Goal: Information Seeking & Learning: Find specific fact

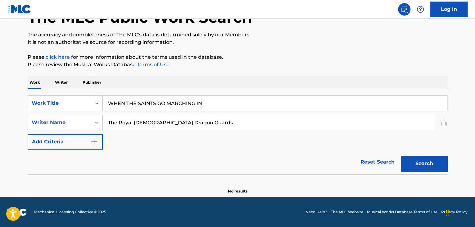
scroll to position [43, 0]
drag, startPoint x: 201, startPoint y: 125, endPoint x: 0, endPoint y: 125, distance: 201.3
click at [0, 125] on main "The MLC Public Work Search The accuracy and completeness of The MLC's data is d…" at bounding box center [237, 86] width 475 height 221
paste input "[PERSON_NAME] [PERSON_NAME]"
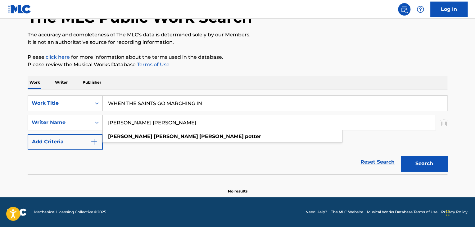
type input "[PERSON_NAME] [PERSON_NAME]"
click at [429, 159] on button "Search" at bounding box center [424, 164] width 47 height 16
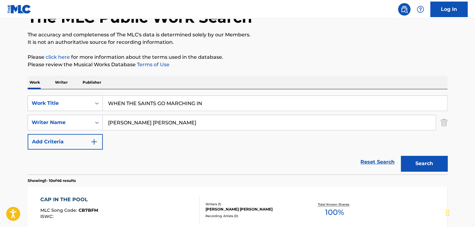
scroll to position [0, 0]
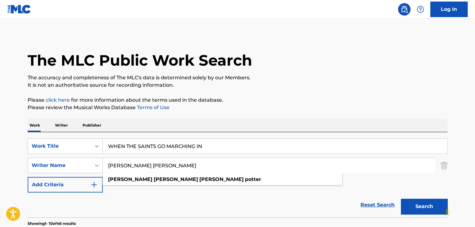
drag, startPoint x: 195, startPoint y: 166, endPoint x: 0, endPoint y: 166, distance: 195.1
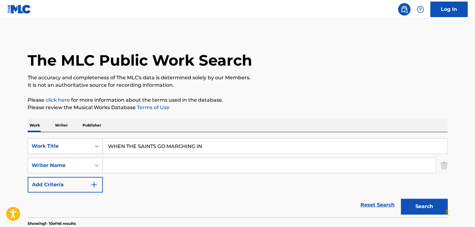
click at [428, 205] on button "Search" at bounding box center [424, 207] width 47 height 16
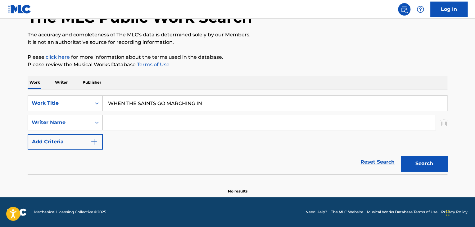
click at [191, 121] on input "Search Form" at bounding box center [269, 122] width 333 height 15
paste input "BLACK [PERSON_NAME]"
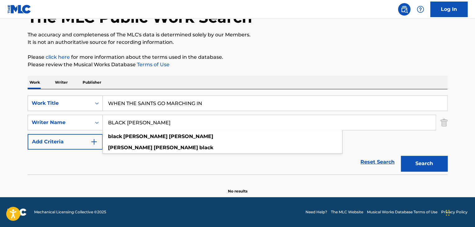
type input "BLACK [PERSON_NAME]"
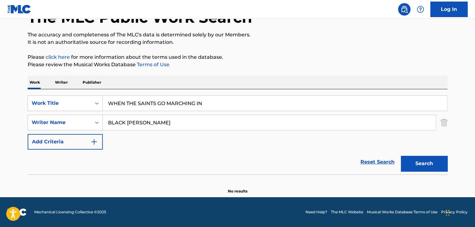
click at [429, 168] on button "Search" at bounding box center [424, 164] width 47 height 16
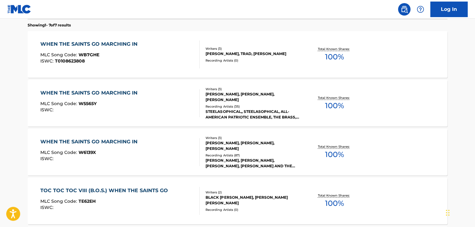
scroll to position [167, 0]
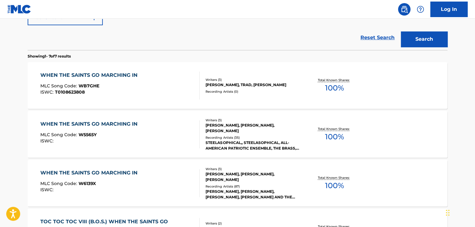
click at [122, 76] on div "WHEN THE SAINTS GO MARCHING IN" at bounding box center [90, 74] width 100 height 7
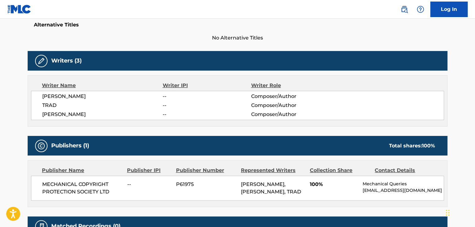
scroll to position [171, 0]
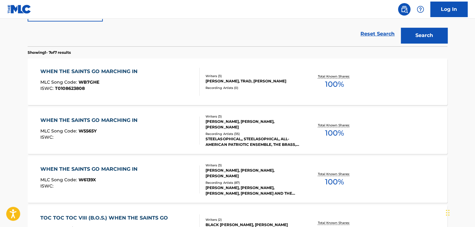
scroll to position [203, 0]
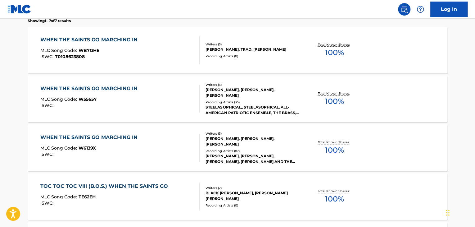
click at [96, 88] on div "WHEN THE SAINTS GO MARCHING IN" at bounding box center [90, 88] width 100 height 7
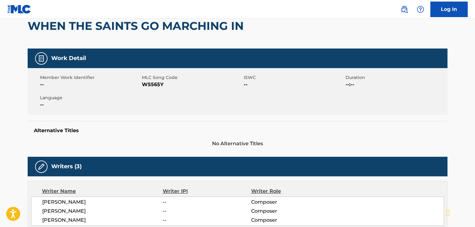
scroll to position [93, 0]
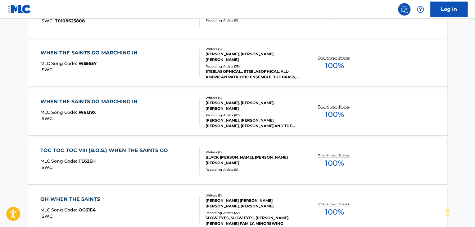
scroll to position [176, 0]
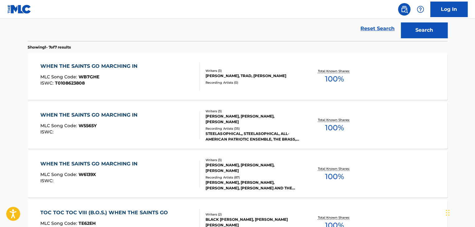
click at [88, 163] on div "WHEN THE SAINTS GO MARCHING IN" at bounding box center [90, 163] width 100 height 7
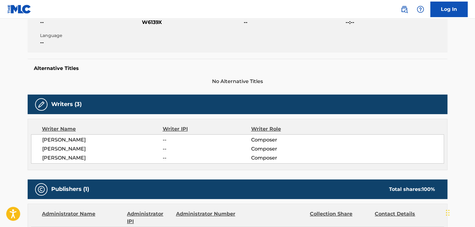
scroll to position [186, 0]
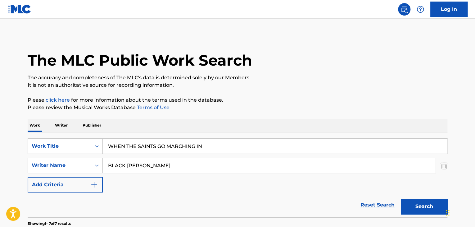
drag, startPoint x: 172, startPoint y: 167, endPoint x: 0, endPoint y: 158, distance: 172.7
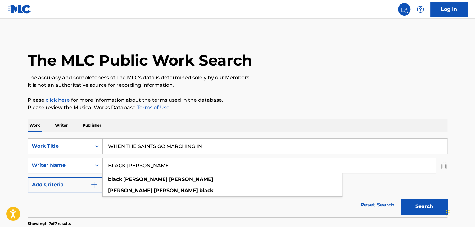
paste input "[PERSON_NAME]"
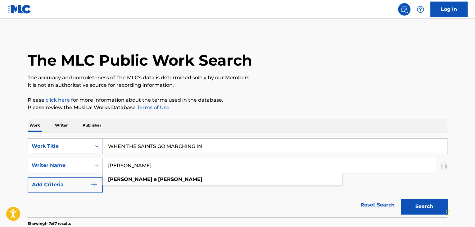
type input "[PERSON_NAME]"
click at [420, 204] on button "Search" at bounding box center [424, 207] width 47 height 16
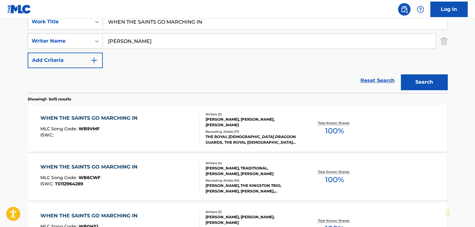
scroll to position [186, 0]
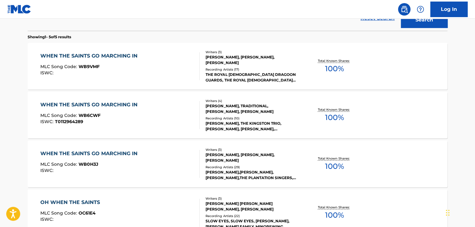
click at [121, 57] on div "WHEN THE SAINTS GO MARCHING IN" at bounding box center [90, 55] width 100 height 7
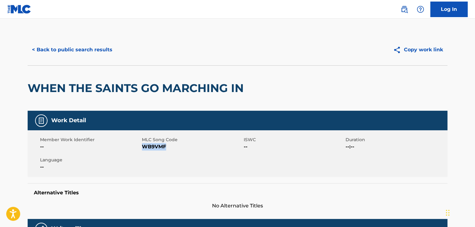
drag, startPoint x: 142, startPoint y: 148, endPoint x: 177, endPoint y: 149, distance: 35.7
click at [177, 149] on span "WB9VMF" at bounding box center [192, 146] width 100 height 7
copy span "WB9VMF"
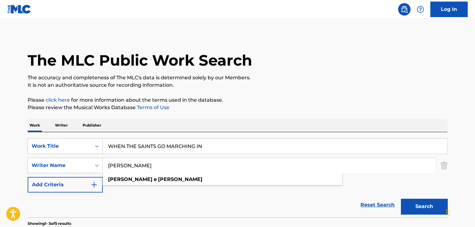
paste input "BLACK [PERSON_NAME]"
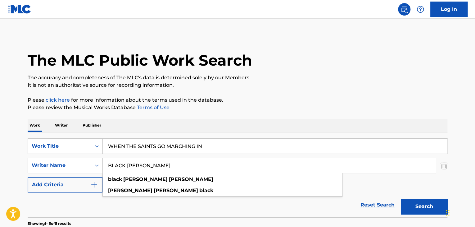
type input "BLACK [PERSON_NAME]"
click at [417, 201] on button "Search" at bounding box center [424, 207] width 47 height 16
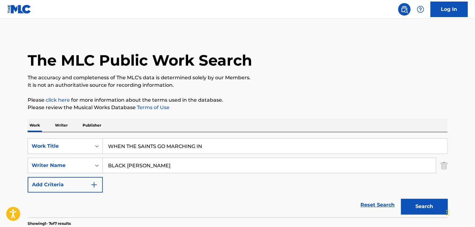
click at [197, 147] on input "WHEN THE SAINTS GO MARCHING IN" at bounding box center [275, 146] width 345 height 15
paste input "Abrazo Tu Presencia"
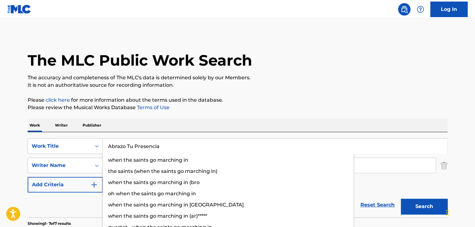
type input "Abrazo Tu Presencia"
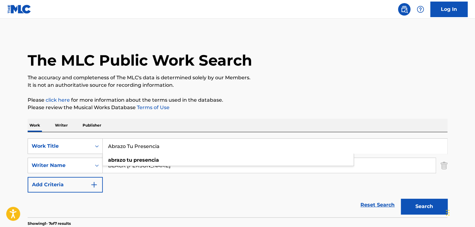
click at [145, 185] on div "SearchWithCriteria6f80c55d-86f1-487f-9063-692d29a02509 Work Title Abrazo Tu Pre…" at bounding box center [238, 165] width 420 height 54
click at [162, 170] on input "BLACK [PERSON_NAME]" at bounding box center [269, 165] width 333 height 15
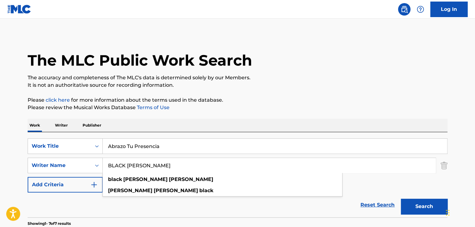
paste input "[DEMOGRAPHIC_DATA] Worship Center"
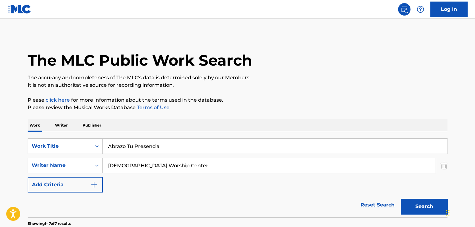
click at [415, 204] on button "Search" at bounding box center [424, 207] width 47 height 16
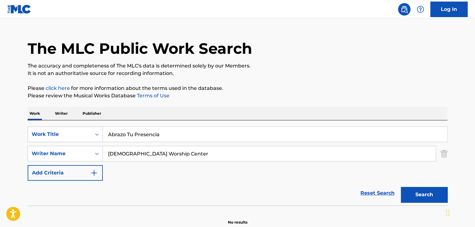
scroll to position [43, 0]
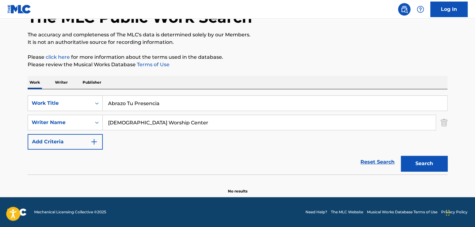
drag, startPoint x: 186, startPoint y: 122, endPoint x: 0, endPoint y: 118, distance: 186.5
click at [0, 118] on main "The MLC Public Work Search The accuracy and completeness of The MLC's data is d…" at bounding box center [237, 86] width 475 height 221
paste input "Emir [PERSON_NAME]"
click at [411, 162] on button "Search" at bounding box center [424, 164] width 47 height 16
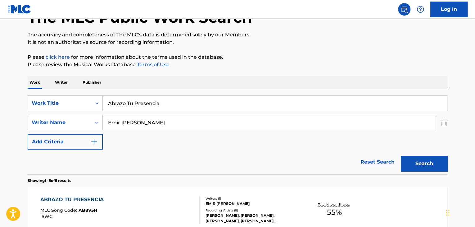
scroll to position [136, 0]
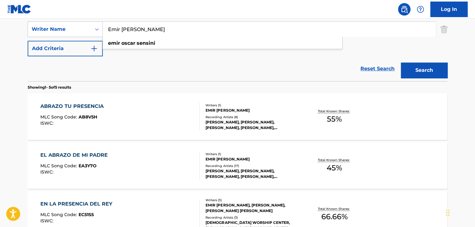
drag, startPoint x: 185, startPoint y: 34, endPoint x: 0, endPoint y: 29, distance: 185.3
click at [0, 29] on main "The MLC Public Work Search The accuracy and completeness of The MLC's data is d…" at bounding box center [237, 125] width 475 height 485
paste input "[PERSON_NAME]"
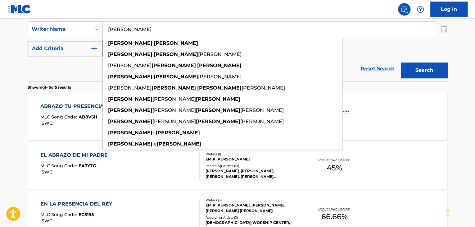
click at [421, 68] on button "Search" at bounding box center [424, 70] width 47 height 16
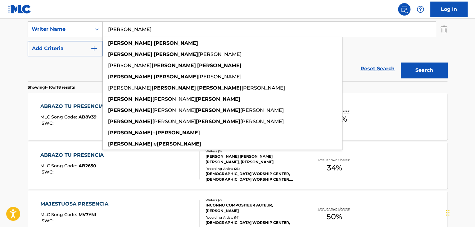
click at [144, 29] on input "[PERSON_NAME]" at bounding box center [269, 29] width 333 height 15
paste input "[PERSON_NAME]"
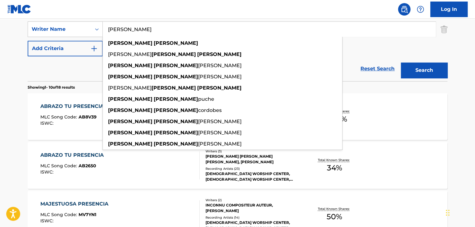
type input "[PERSON_NAME]"
click at [423, 71] on button "Search" at bounding box center [424, 70] width 47 height 16
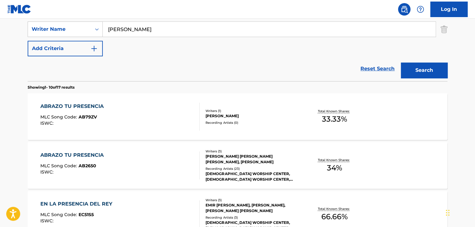
scroll to position [105, 0]
